Goal: Information Seeking & Learning: Learn about a topic

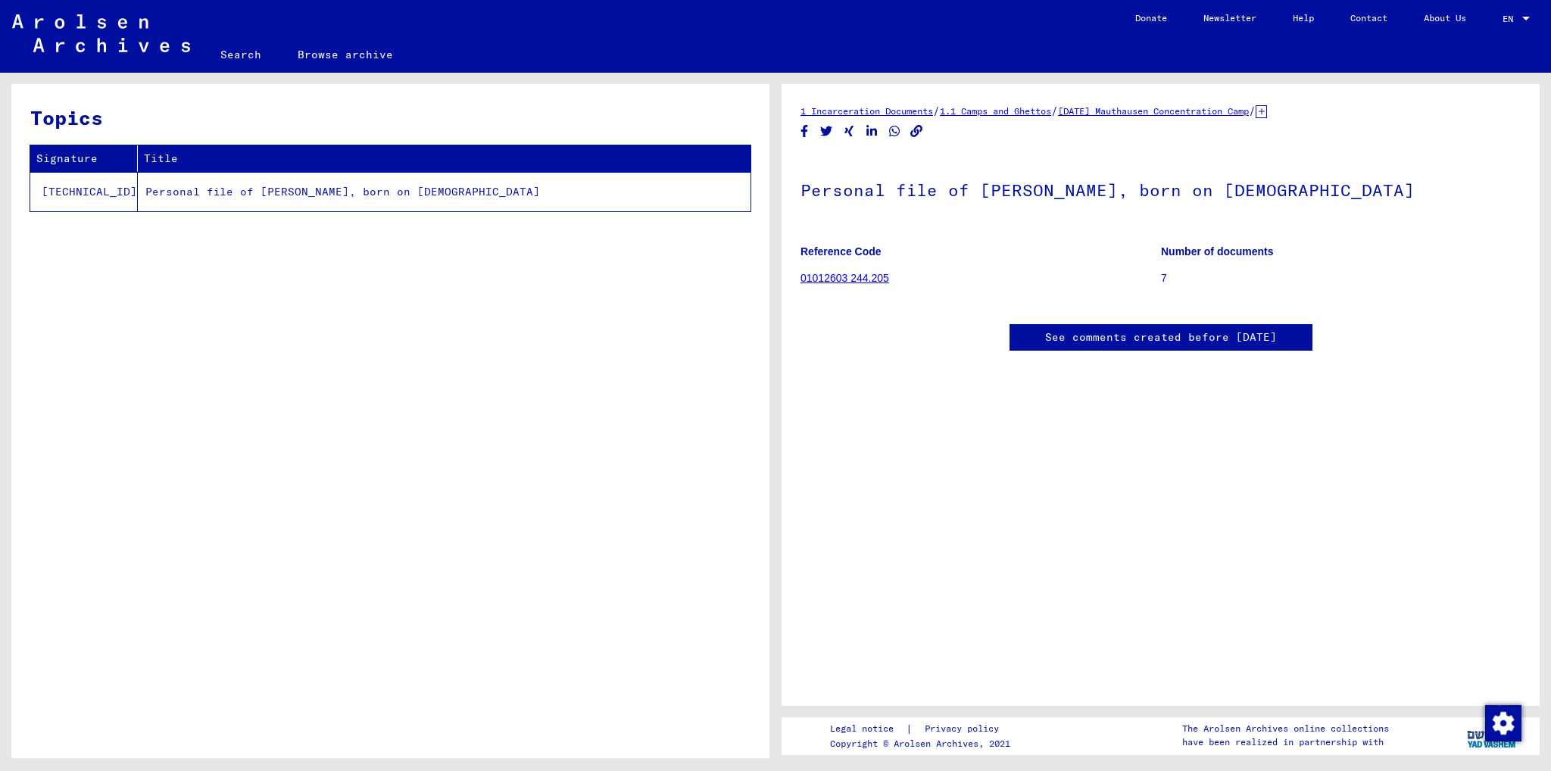
click at [836, 277] on link "01012603 244.205" at bounding box center [845, 278] width 89 height 12
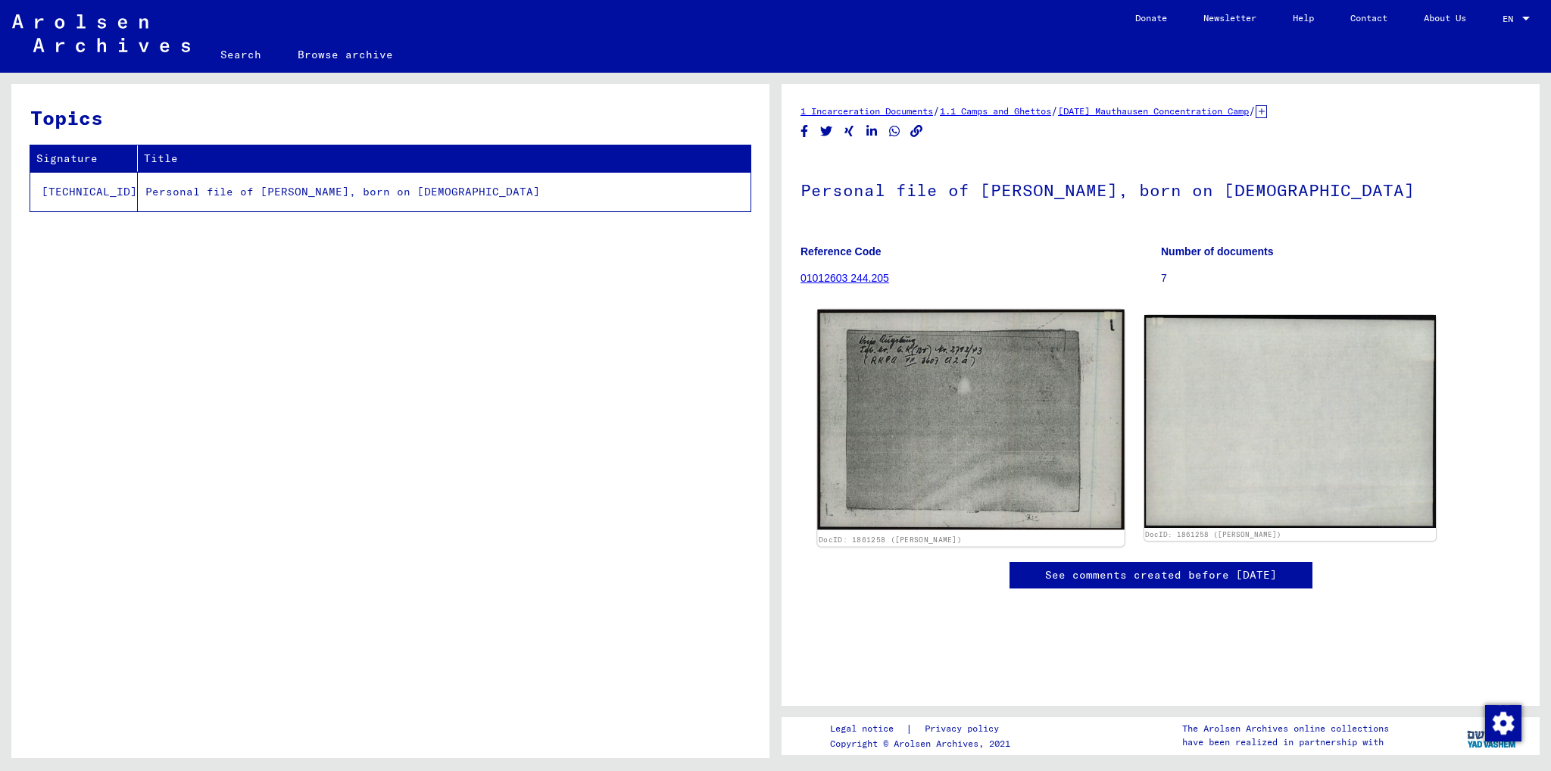
drag, startPoint x: 1392, startPoint y: 1, endPoint x: 967, endPoint y: 456, distance: 622.3
click at [967, 456] on img at bounding box center [970, 420] width 307 height 220
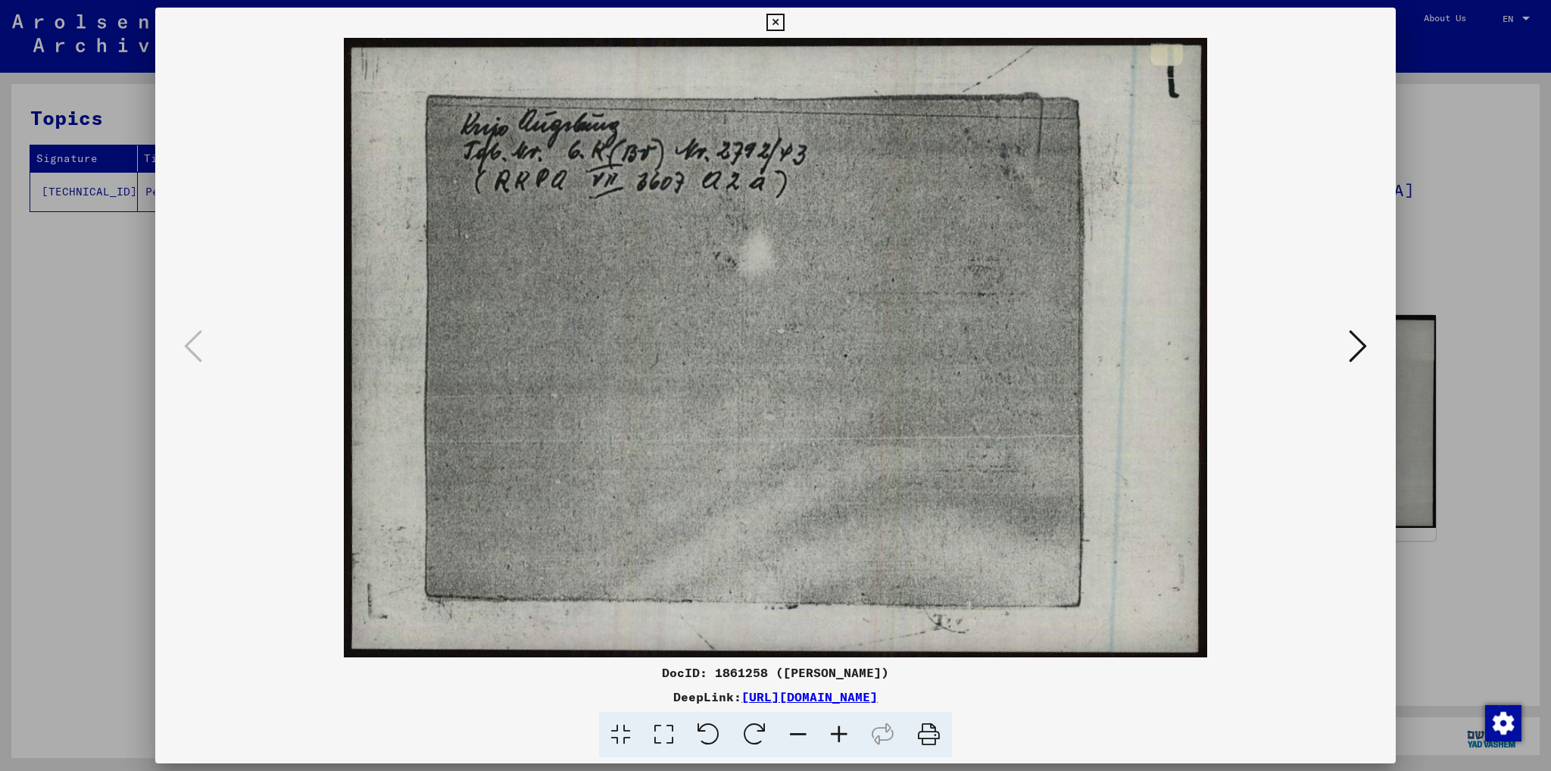
click at [1360, 346] on icon at bounding box center [1358, 346] width 18 height 36
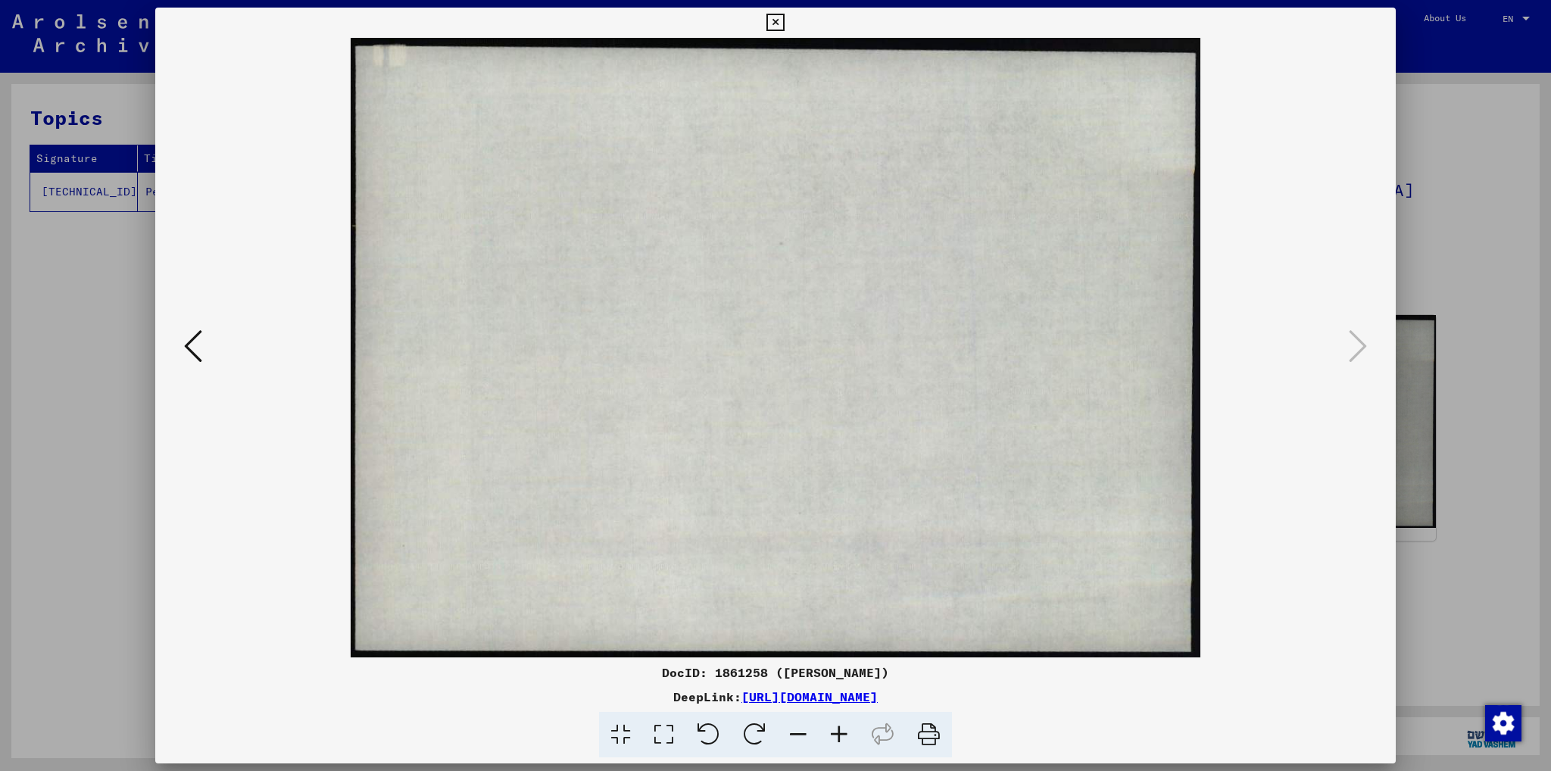
click at [200, 349] on button at bounding box center [193, 347] width 27 height 43
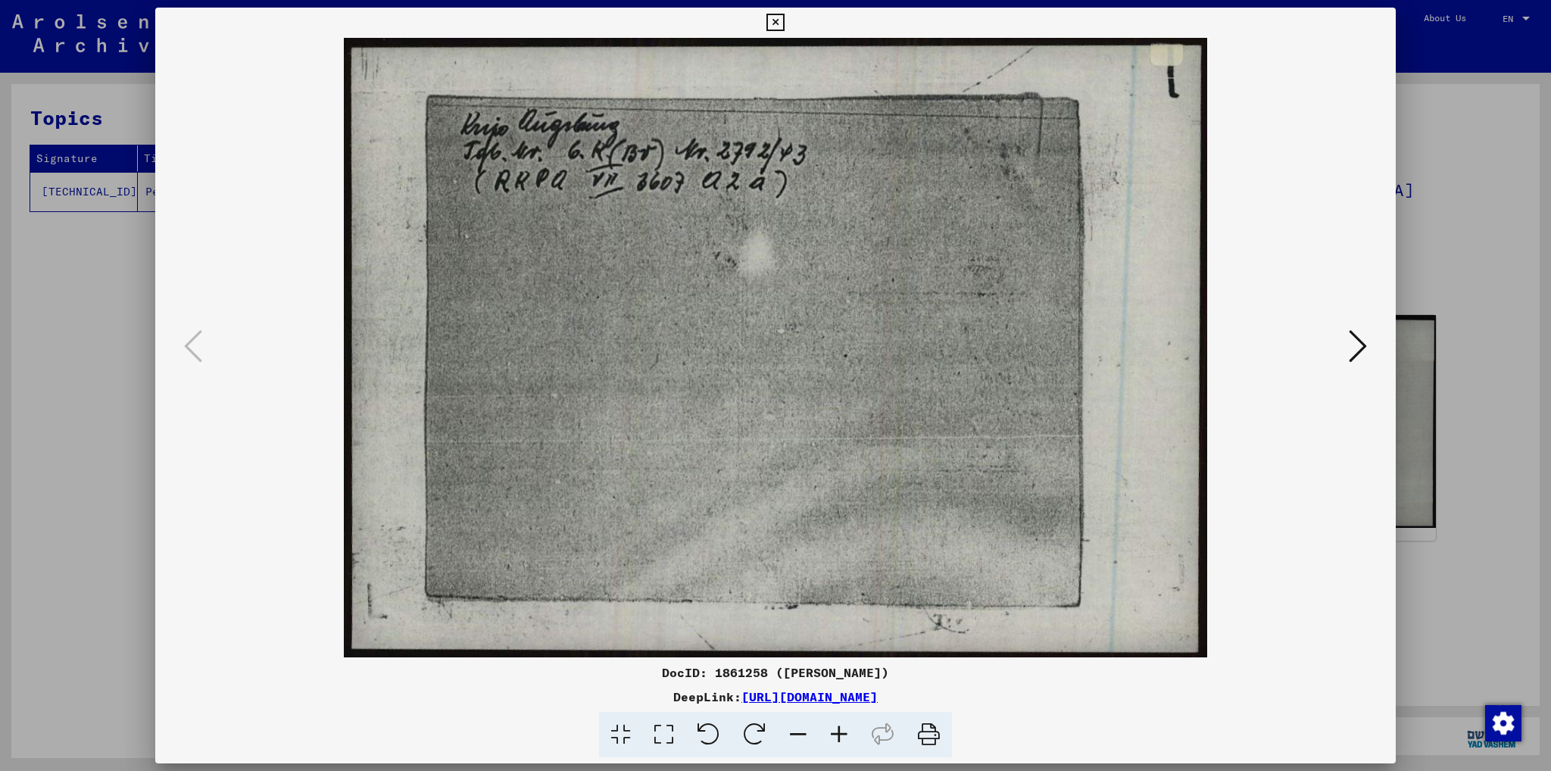
click at [127, 407] on div at bounding box center [775, 385] width 1551 height 771
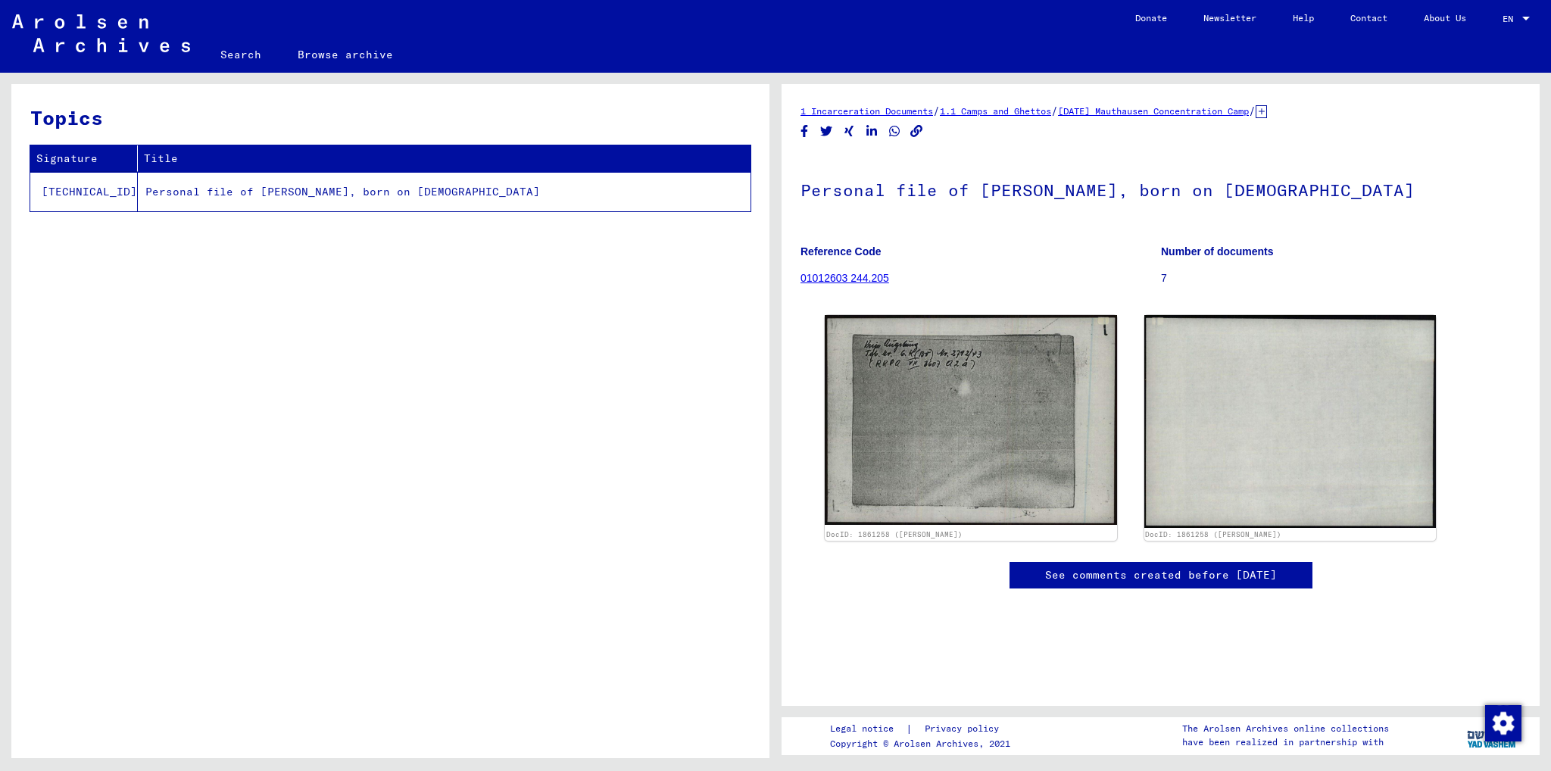
click at [226, 195] on td "Personal file of [PERSON_NAME], born on [DEMOGRAPHIC_DATA]" at bounding box center [444, 191] width 613 height 39
